Goal: Transaction & Acquisition: Book appointment/travel/reservation

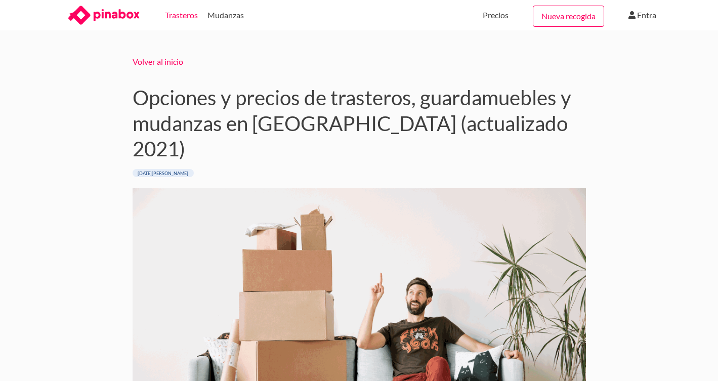
click at [180, 18] on link "Trasteros" at bounding box center [181, 15] width 33 height 30
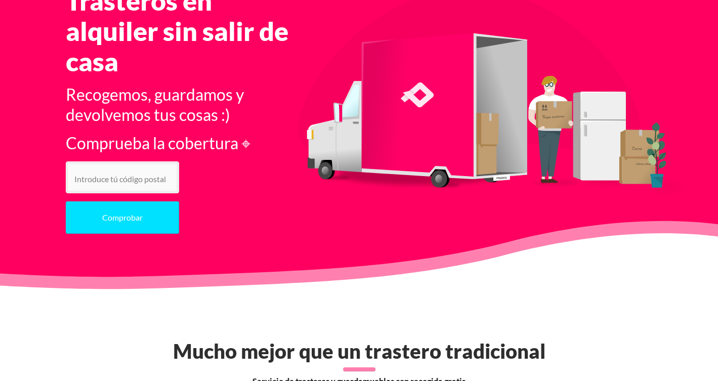
scroll to position [104, 0]
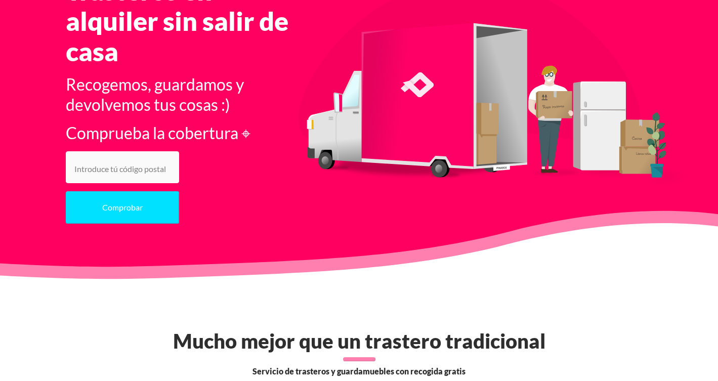
click at [130, 163] on input "number" at bounding box center [122, 167] width 113 height 32
type input "3"
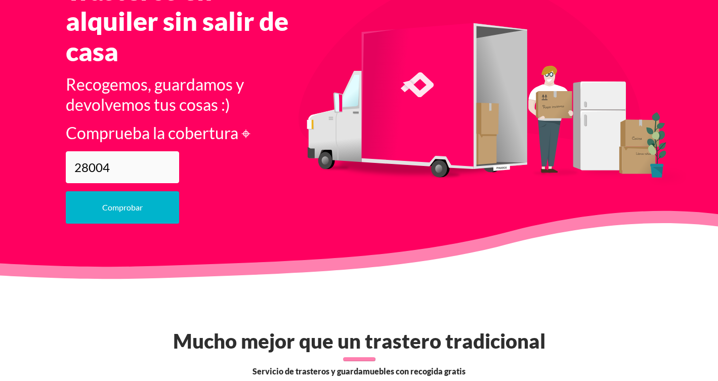
type input "28004"
click at [111, 207] on button "Comprobar" at bounding box center [122, 207] width 113 height 32
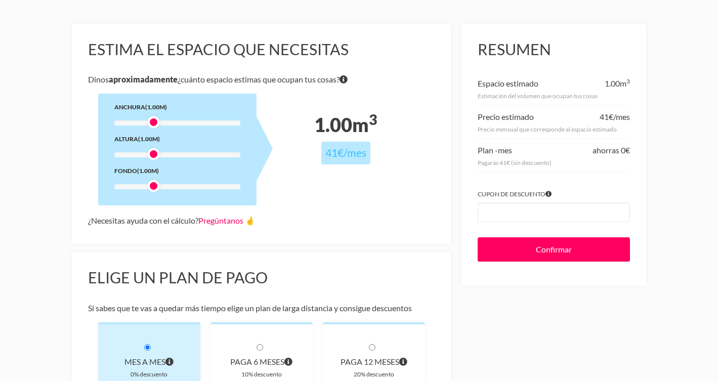
scroll to position [72, 0]
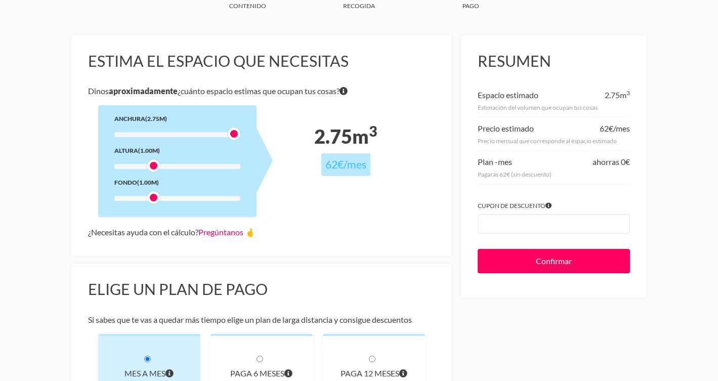
drag, startPoint x: 155, startPoint y: 133, endPoint x: 234, endPoint y: 140, distance: 79.4
click at [234, 140] on div "Anchura (2.75m) Altura (1.00m) Fondo (1.00m)" at bounding box center [177, 161] width 158 height 112
drag, startPoint x: 153, startPoint y: 165, endPoint x: 203, endPoint y: 162, distance: 49.2
click at [203, 163] on div at bounding box center [199, 165] width 13 height 13
drag, startPoint x: 154, startPoint y: 197, endPoint x: 235, endPoint y: 207, distance: 81.1
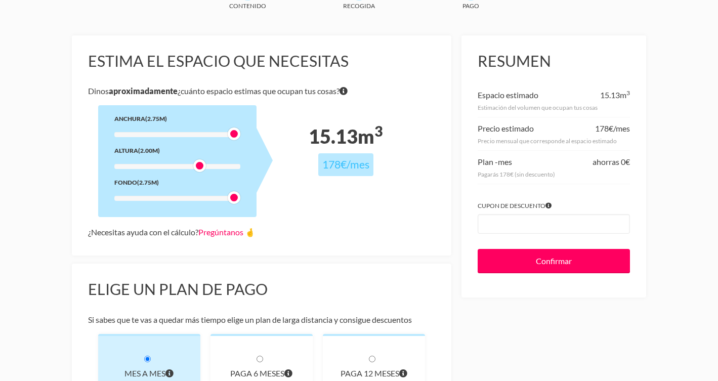
click at [235, 207] on div "Anchura (2.75m) Altura (2.00m) Fondo (2.75m)" at bounding box center [177, 161] width 158 height 112
drag, startPoint x: 235, startPoint y: 132, endPoint x: 195, endPoint y: 129, distance: 40.2
click at [195, 129] on div "Anchura (2.00m) Altura (2.00m) Fondo (2.75m)" at bounding box center [177, 161] width 158 height 112
drag, startPoint x: 201, startPoint y: 167, endPoint x: 209, endPoint y: 167, distance: 8.6
click at [209, 167] on div at bounding box center [211, 165] width 13 height 13
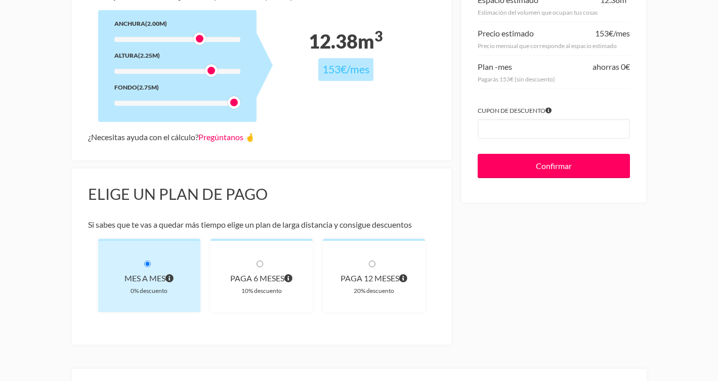
scroll to position [134, 0]
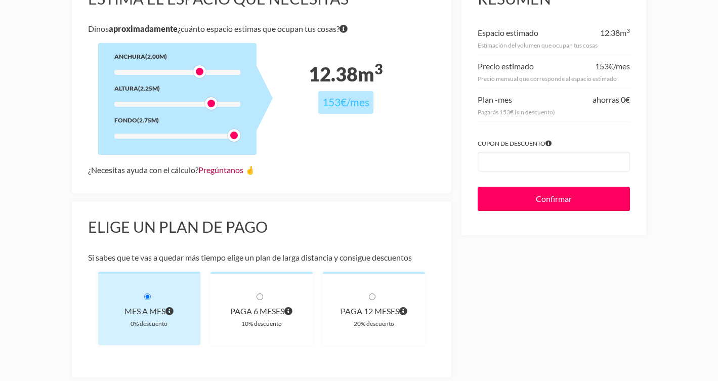
click at [227, 172] on link "Pregúntanos 🤞" at bounding box center [226, 170] width 57 height 10
click at [433, 166] on div "¿Necesitas ayuda con el cálculo? Pregúntanos 🤞" at bounding box center [262, 170] width 348 height 14
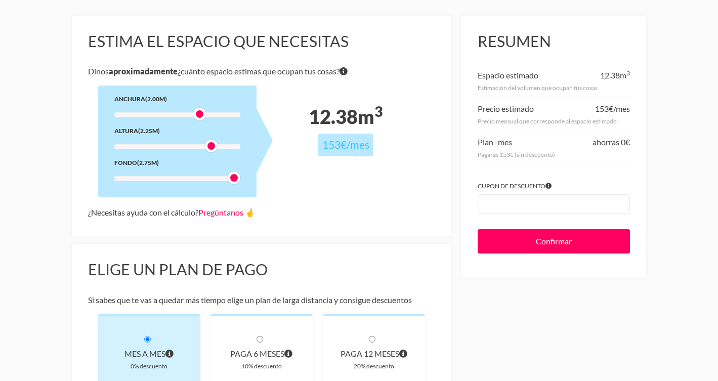
scroll to position [89, 0]
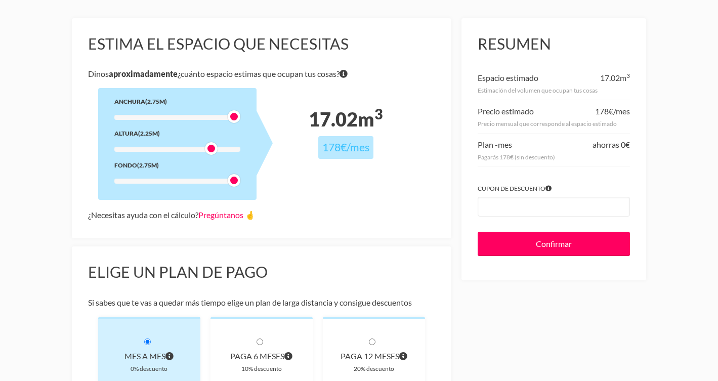
drag, startPoint x: 201, startPoint y: 115, endPoint x: 234, endPoint y: 118, distance: 33.1
click at [234, 118] on div at bounding box center [234, 116] width 13 height 13
drag, startPoint x: 236, startPoint y: 117, endPoint x: 205, endPoint y: 112, distance: 31.8
click at [205, 112] on div at bounding box center [199, 116] width 13 height 13
drag, startPoint x: 233, startPoint y: 181, endPoint x: 195, endPoint y: 179, distance: 38.0
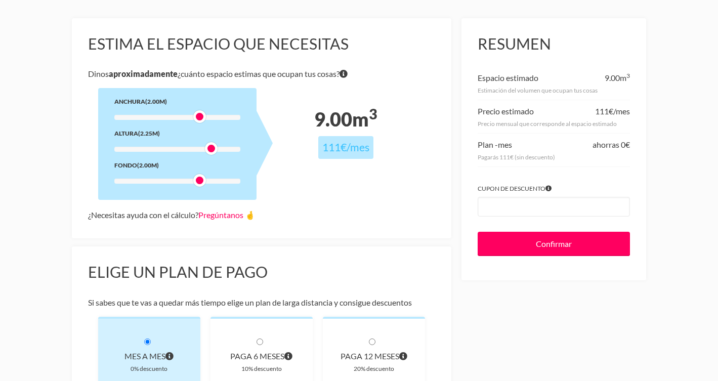
click at [195, 179] on div at bounding box center [199, 180] width 13 height 13
drag, startPoint x: 211, startPoint y: 149, endPoint x: 169, endPoint y: 141, distance: 42.8
click at [169, 141] on div "Anchura (2.00m) Altura (1.25m) Fondo (2.00m)" at bounding box center [177, 144] width 158 height 112
drag, startPoint x: 164, startPoint y: 148, endPoint x: 192, endPoint y: 149, distance: 28.9
click at [192, 149] on div at bounding box center [177, 149] width 126 height 5
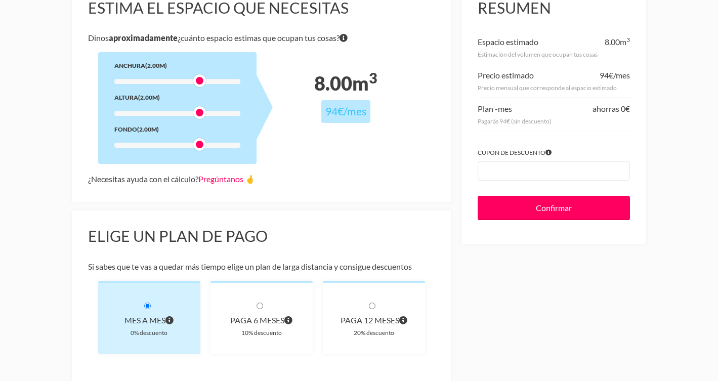
scroll to position [127, 0]
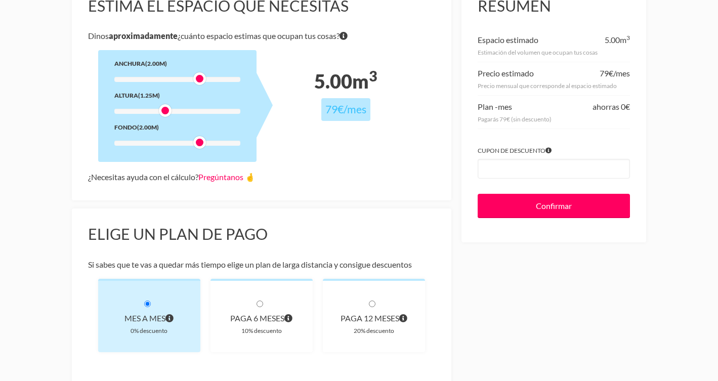
drag, startPoint x: 199, startPoint y: 111, endPoint x: 167, endPoint y: 108, distance: 32.5
click at [167, 108] on div at bounding box center [165, 110] width 13 height 13
drag, startPoint x: 166, startPoint y: 109, endPoint x: 185, endPoint y: 111, distance: 19.9
click at [185, 111] on div at bounding box center [188, 110] width 13 height 13
drag, startPoint x: 189, startPoint y: 113, endPoint x: 181, endPoint y: 112, distance: 7.6
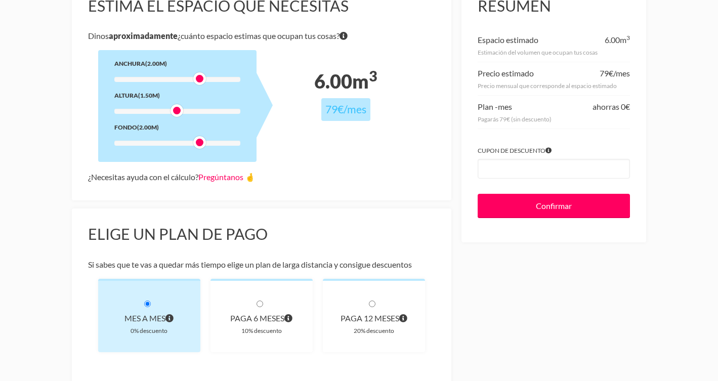
click at [181, 112] on div at bounding box center [177, 110] width 13 height 13
click at [177, 109] on div at bounding box center [177, 110] width 13 height 13
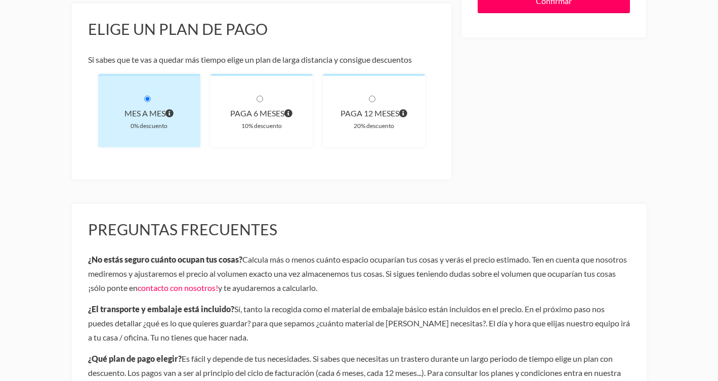
scroll to position [333, 0]
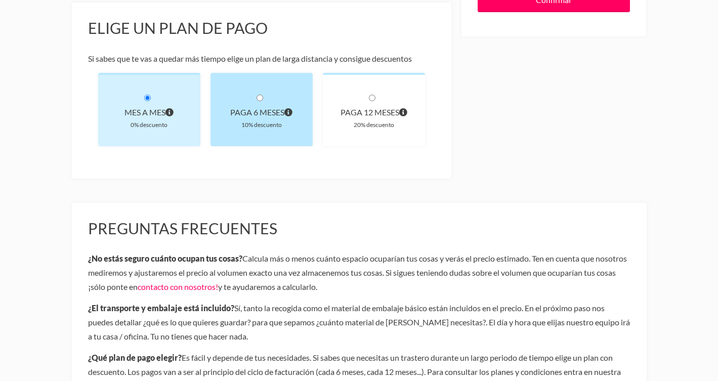
click at [294, 130] on div "paga 6 meses 10% descuento" at bounding box center [262, 109] width 102 height 73
radio input "true"
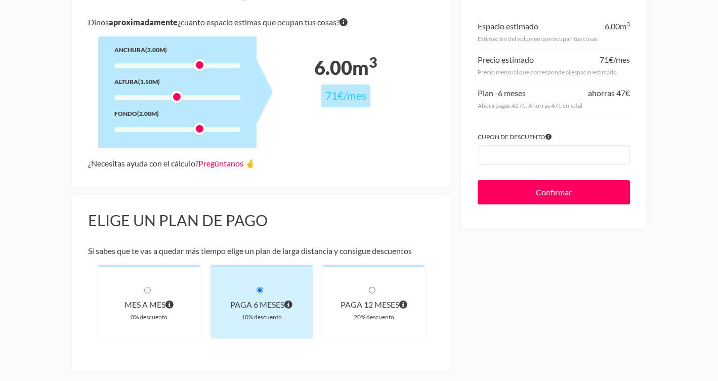
scroll to position [145, 0]
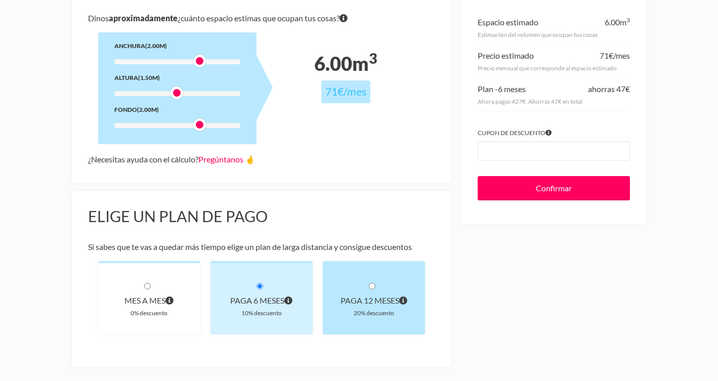
click at [334, 315] on div "paga 12 meses 20% descuento" at bounding box center [374, 297] width 102 height 73
radio input "true"
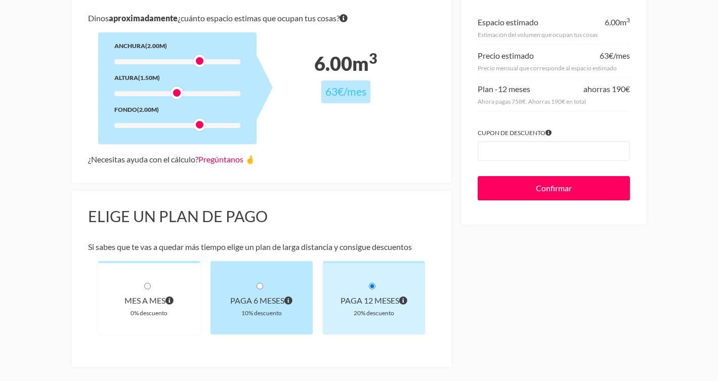
click at [281, 309] on div "10% descuento" at bounding box center [262, 313] width 70 height 11
radio input "true"
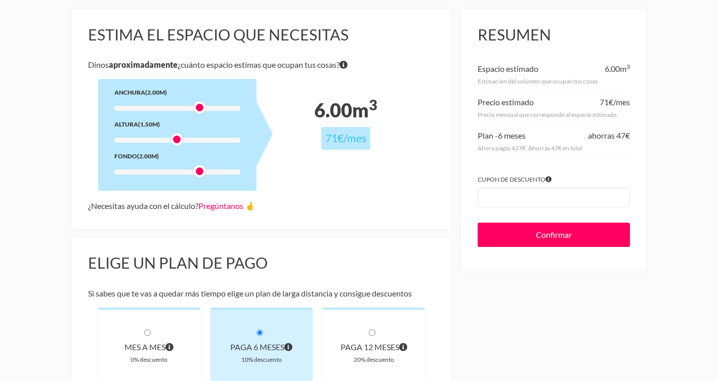
scroll to position [100, 0]
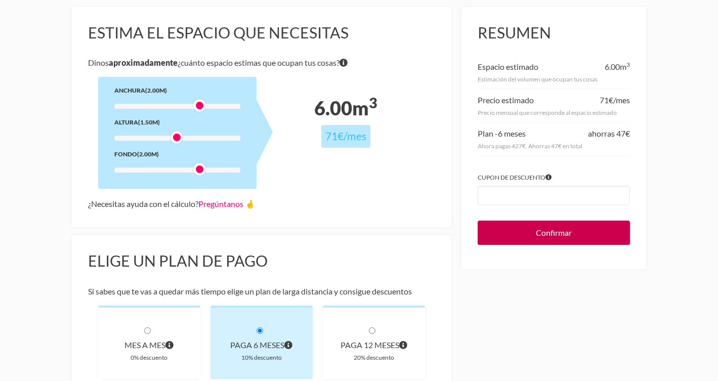
click at [522, 226] on input "Confirmar" at bounding box center [554, 233] width 152 height 24
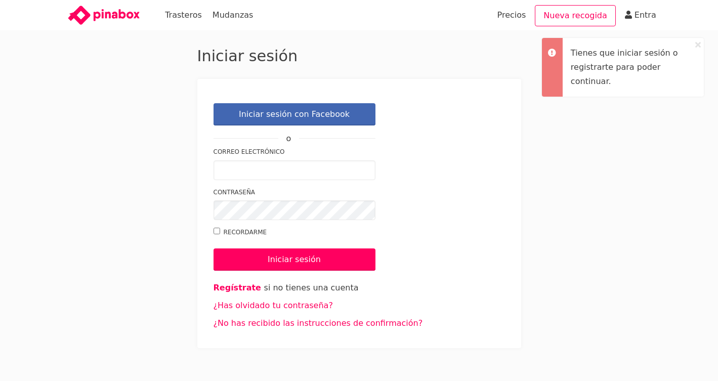
click at [697, 46] on icon at bounding box center [699, 45] width 6 height 8
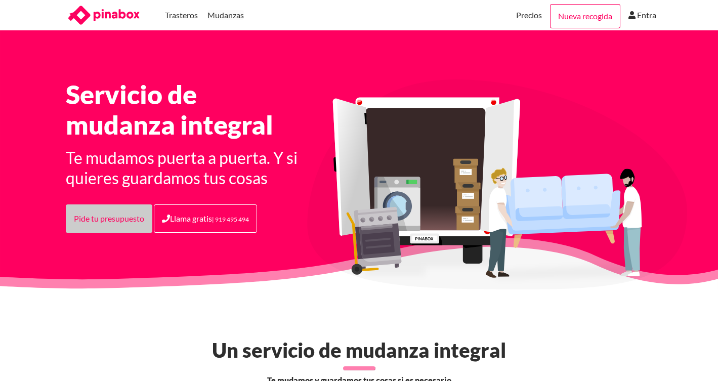
click at [130, 217] on link "Pide tu presupuesto" at bounding box center [109, 219] width 87 height 28
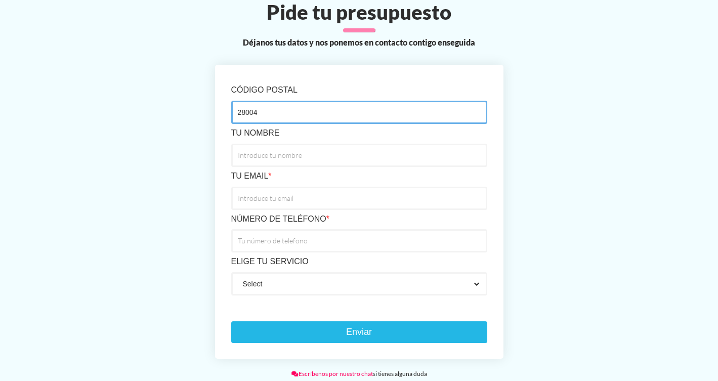
type input "28004"
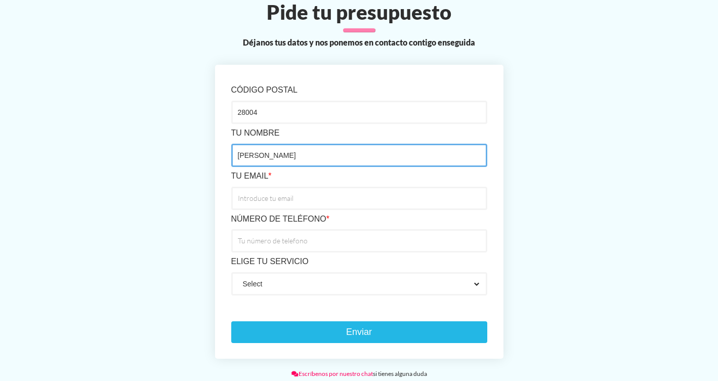
type input "[PERSON_NAME]"
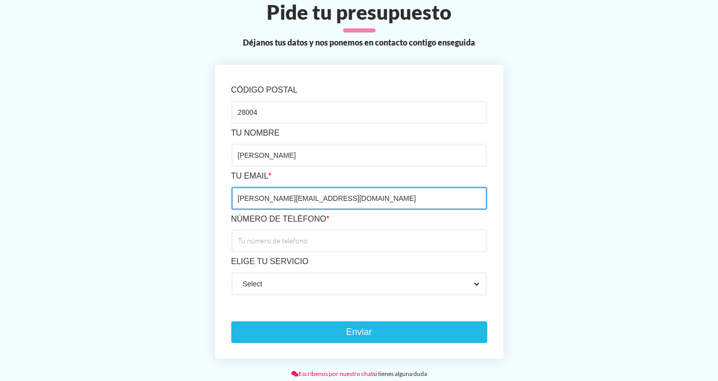
type input "[PERSON_NAME][EMAIL_ADDRESS][DOMAIN_NAME]"
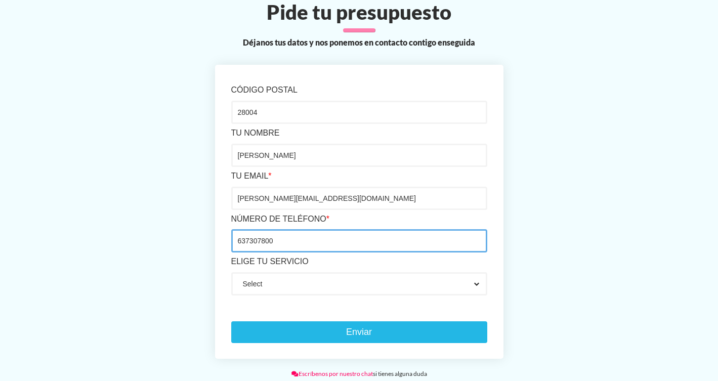
type input "637307800"
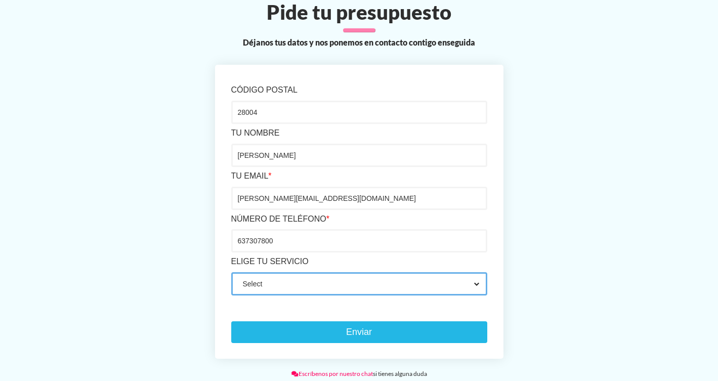
select select "Mudanza y trastero"
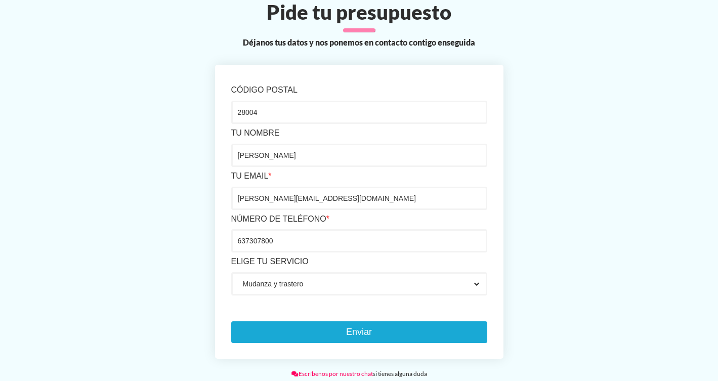
click at [283, 334] on button "Enviar" at bounding box center [359, 333] width 256 height 22
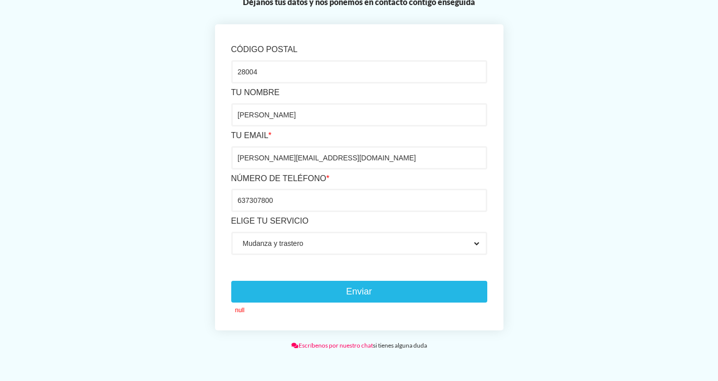
scroll to position [629, 0]
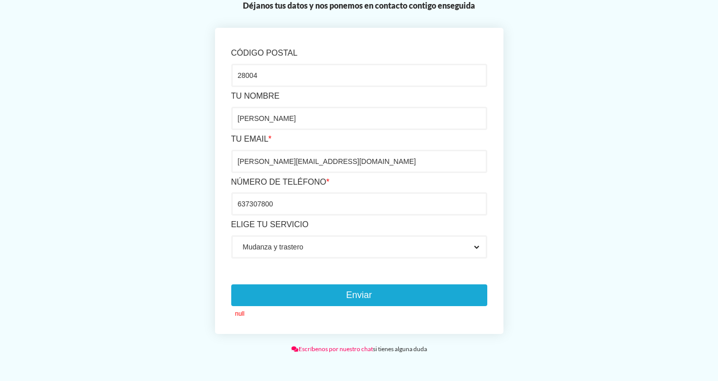
click at [375, 287] on button "Enviar" at bounding box center [359, 296] width 256 height 22
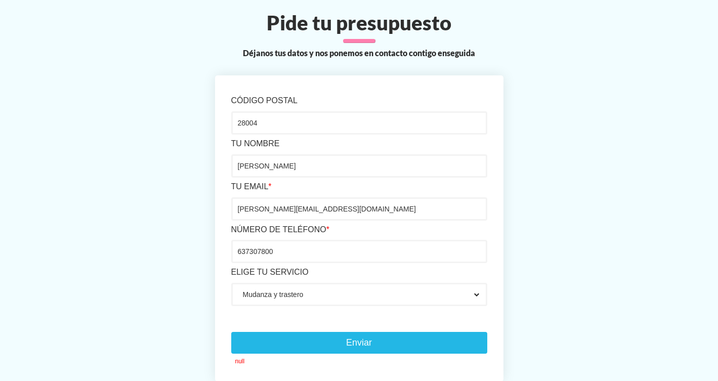
scroll to position [583, 0]
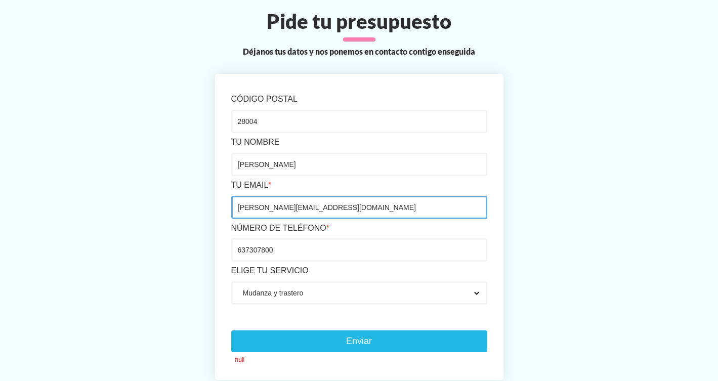
click at [315, 206] on input "[PERSON_NAME][EMAIL_ADDRESS][DOMAIN_NAME]" at bounding box center [359, 207] width 256 height 23
click at [260, 206] on input "[EMAIL_ADDRESS][DOMAIN_NAME]" at bounding box center [359, 207] width 256 height 23
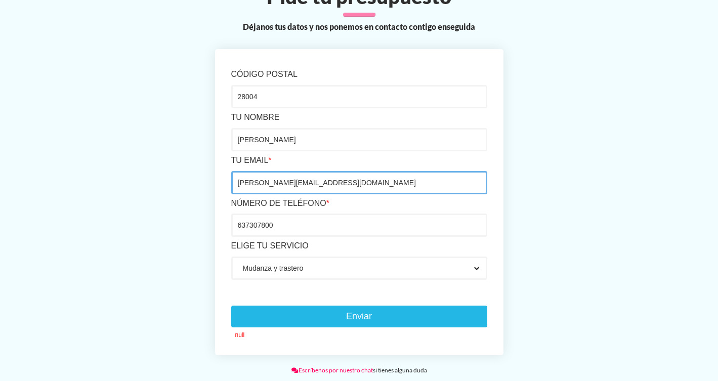
scroll to position [609, 0]
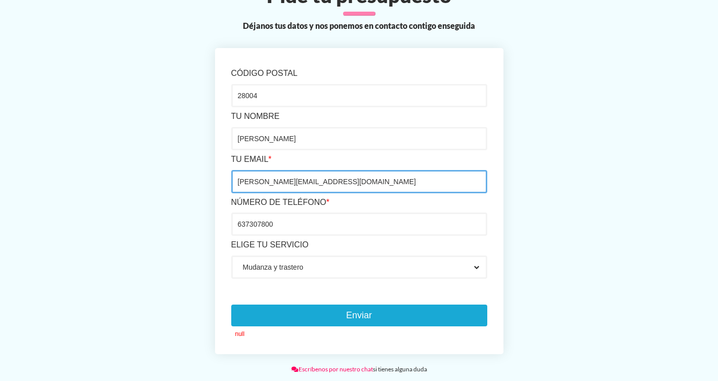
type input "[PERSON_NAME][EMAIL_ADDRESS][DOMAIN_NAME]"
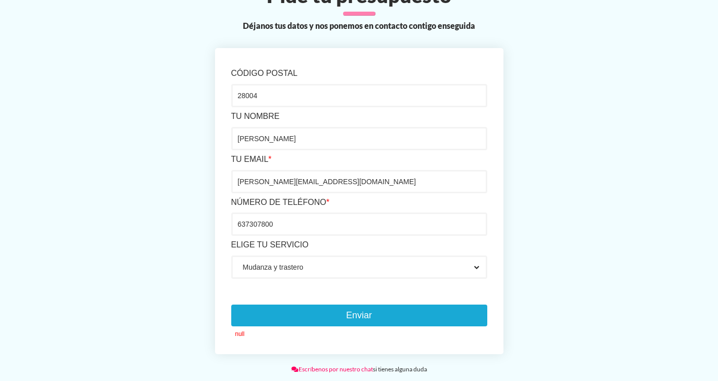
click at [295, 309] on button "Enviar" at bounding box center [359, 316] width 256 height 22
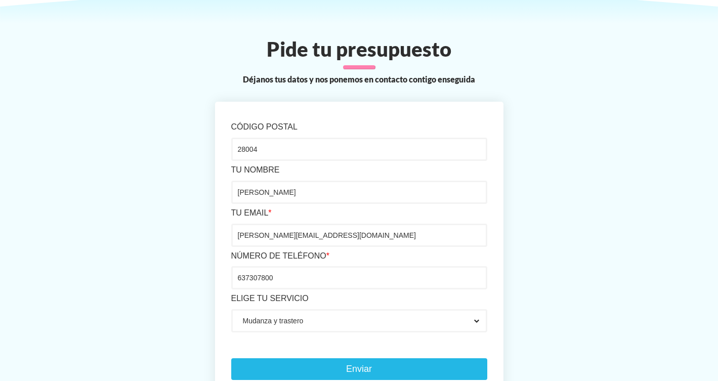
scroll to position [558, 0]
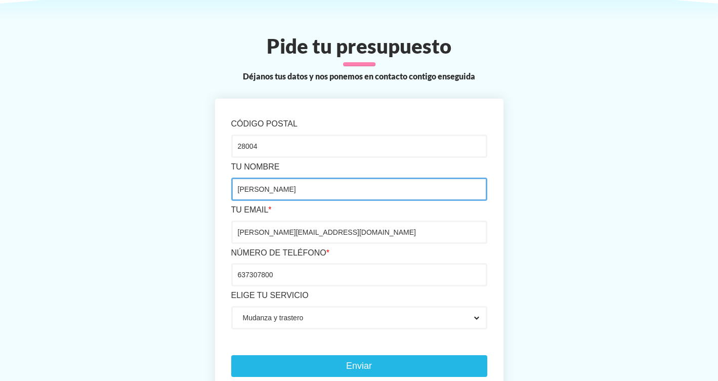
click at [290, 190] on input "[PERSON_NAME]" at bounding box center [359, 189] width 256 height 23
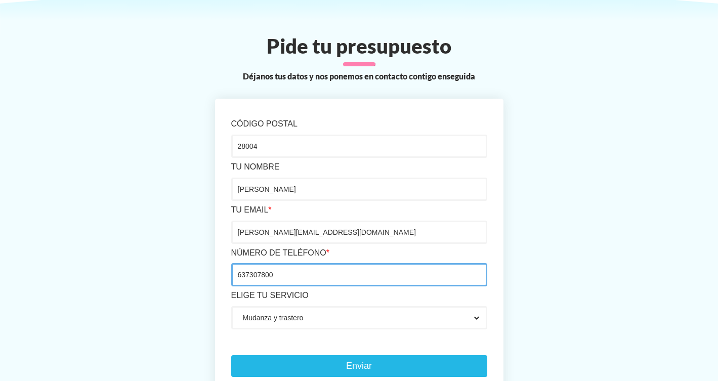
click at [238, 273] on input "637307800" at bounding box center [359, 274] width 256 height 23
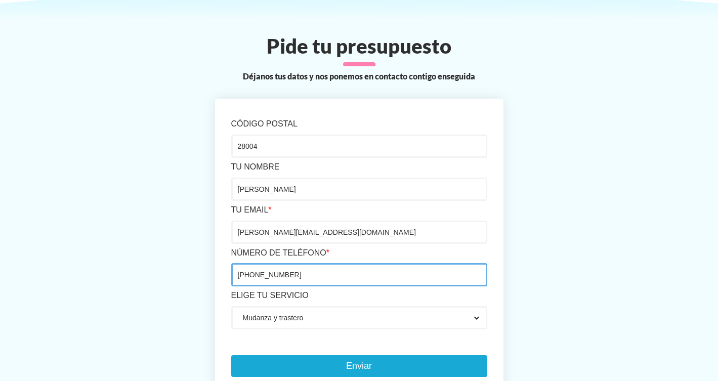
type input "[PHONE_NUMBER]"
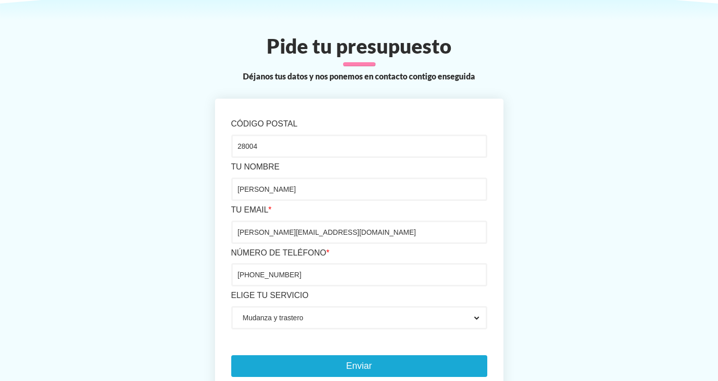
click at [283, 362] on button "Enviar" at bounding box center [359, 366] width 256 height 22
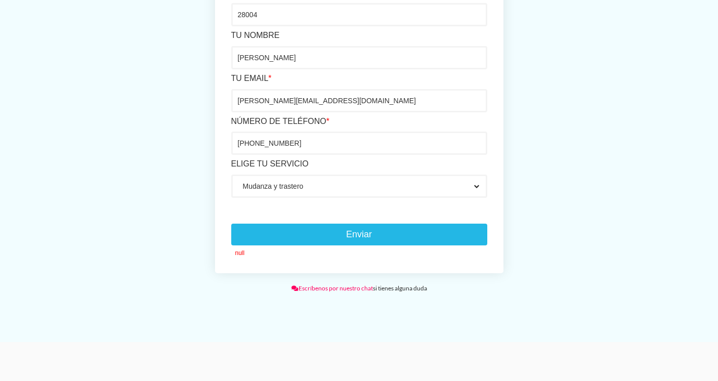
scroll to position [694, 0]
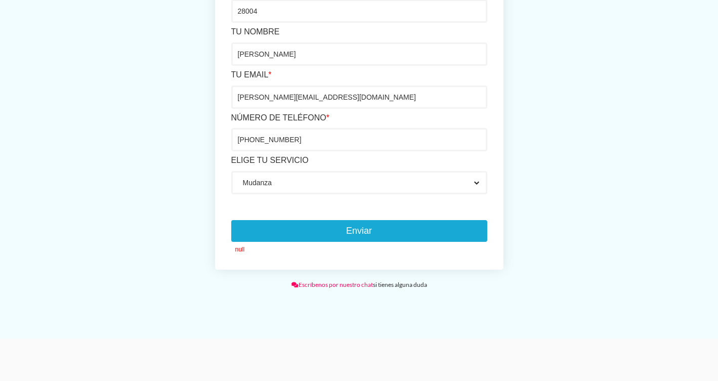
click at [356, 230] on button "Enviar" at bounding box center [359, 231] width 256 height 22
click at [356, 227] on button "Enviar" at bounding box center [359, 231] width 256 height 22
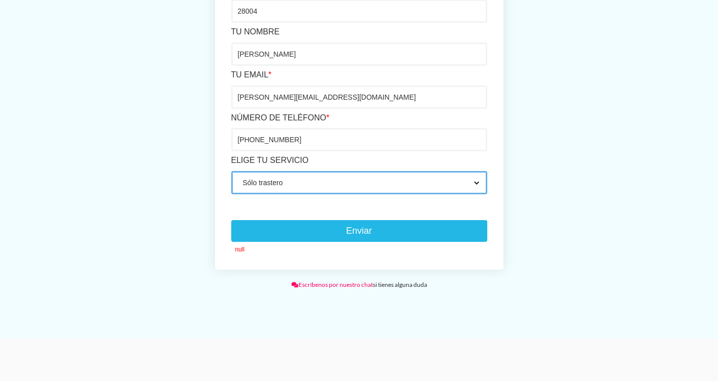
select select "Mudanza y trastero"
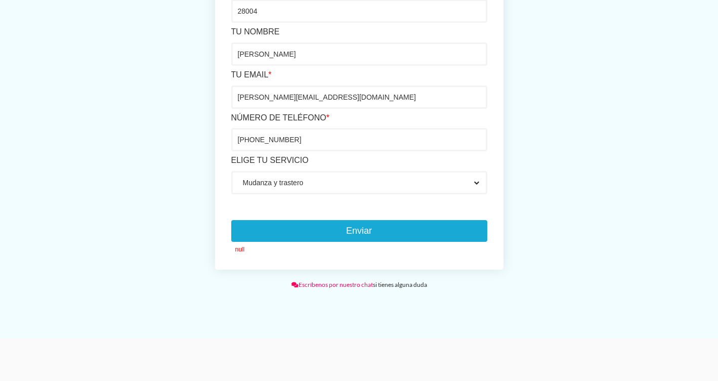
click at [357, 226] on button "Enviar" at bounding box center [359, 231] width 256 height 22
